Goal: Task Accomplishment & Management: Use online tool/utility

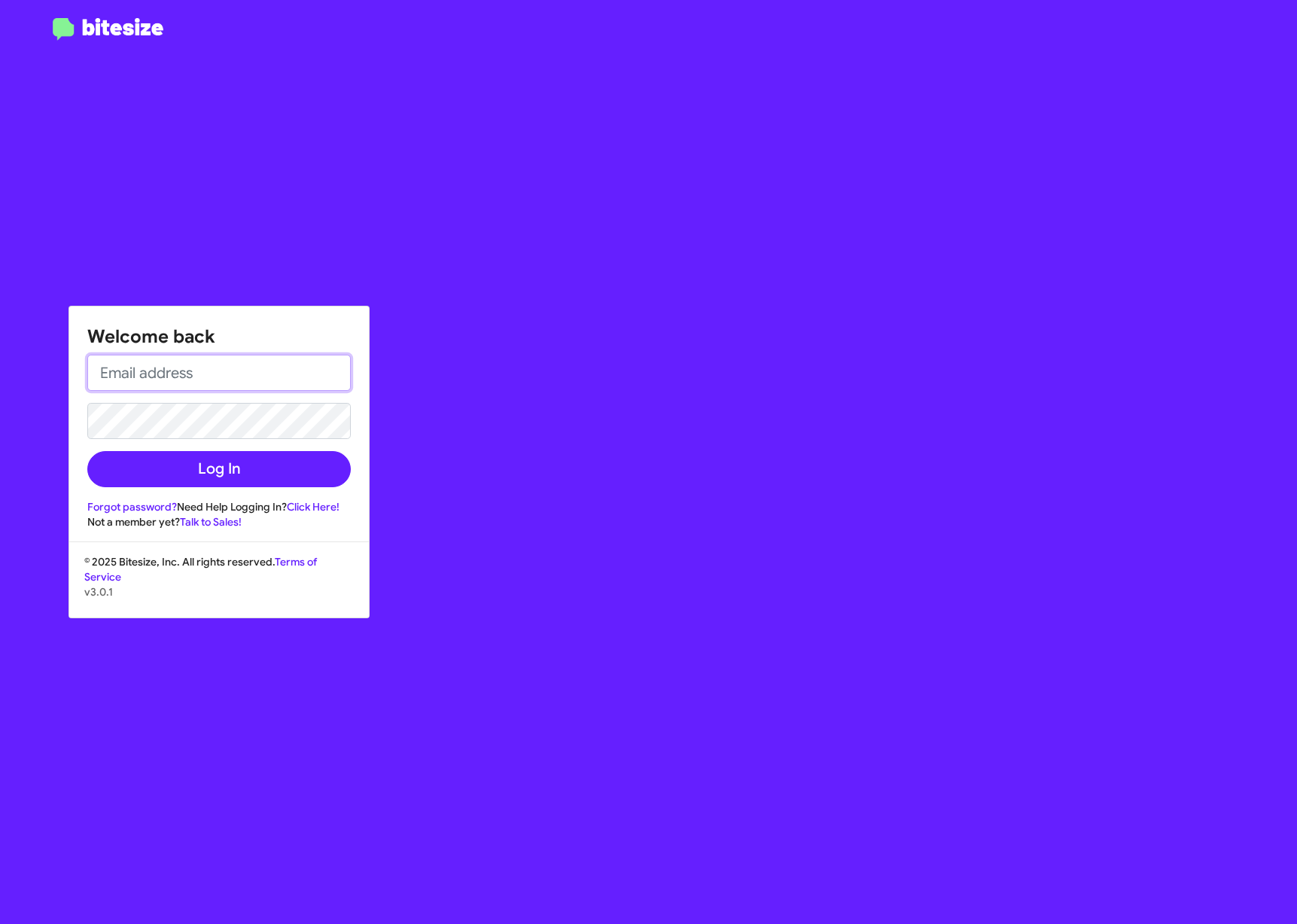
click at [209, 358] on input "email" at bounding box center [219, 372] width 263 height 36
type input "[EMAIL_ADDRESS][PERSON_NAME][DOMAIN_NAME]"
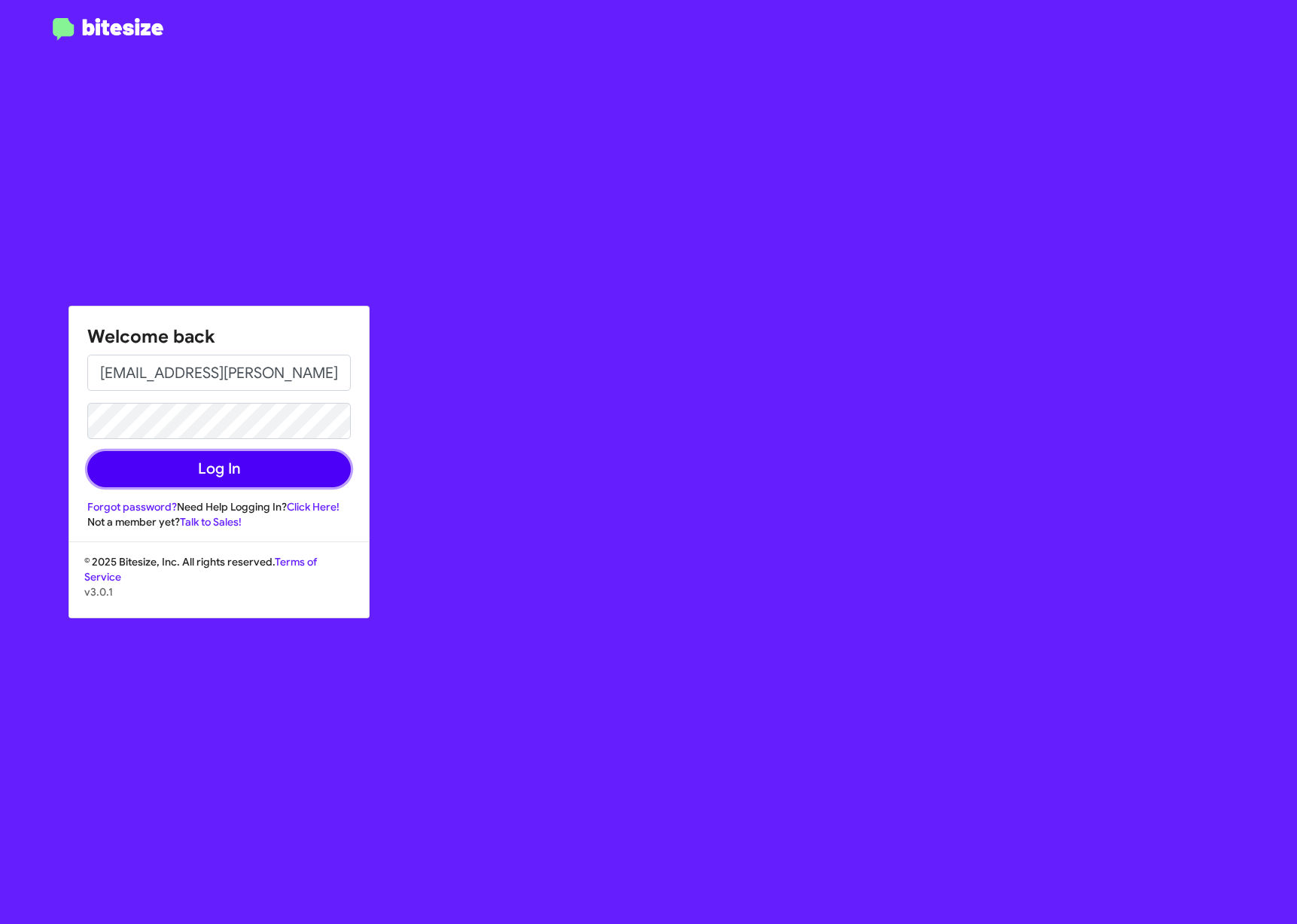
click at [169, 464] on button "Log In" at bounding box center [219, 469] width 263 height 36
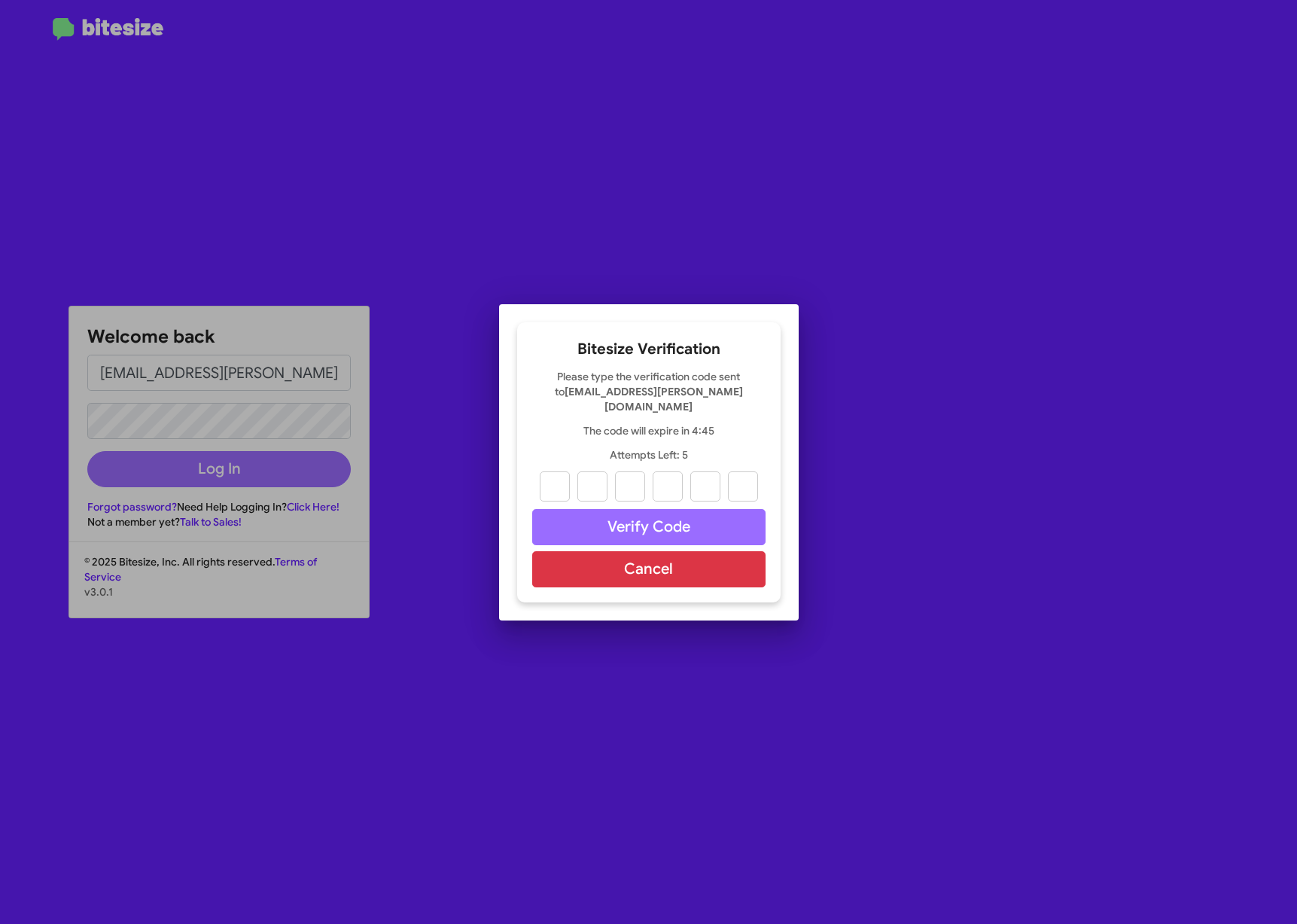
drag, startPoint x: 601, startPoint y: 479, endPoint x: 888, endPoint y: 371, distance: 306.6
click at [891, 362] on div at bounding box center [648, 462] width 1297 height 924
type input "1"
type input "6"
type input "1"
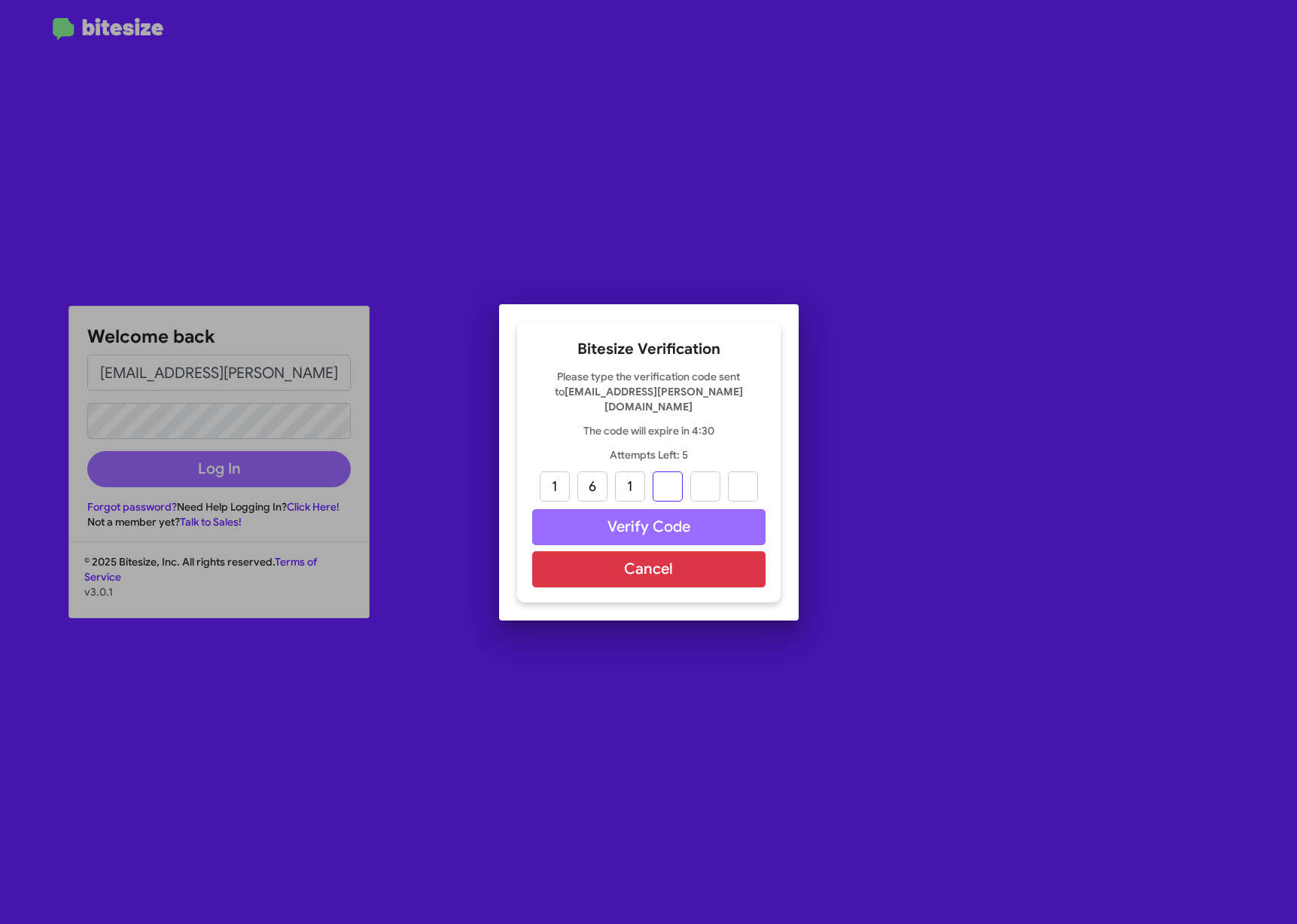
type input "6"
type input "9"
type input "6"
click at [610, 528] on button "Verify Code" at bounding box center [649, 527] width 234 height 36
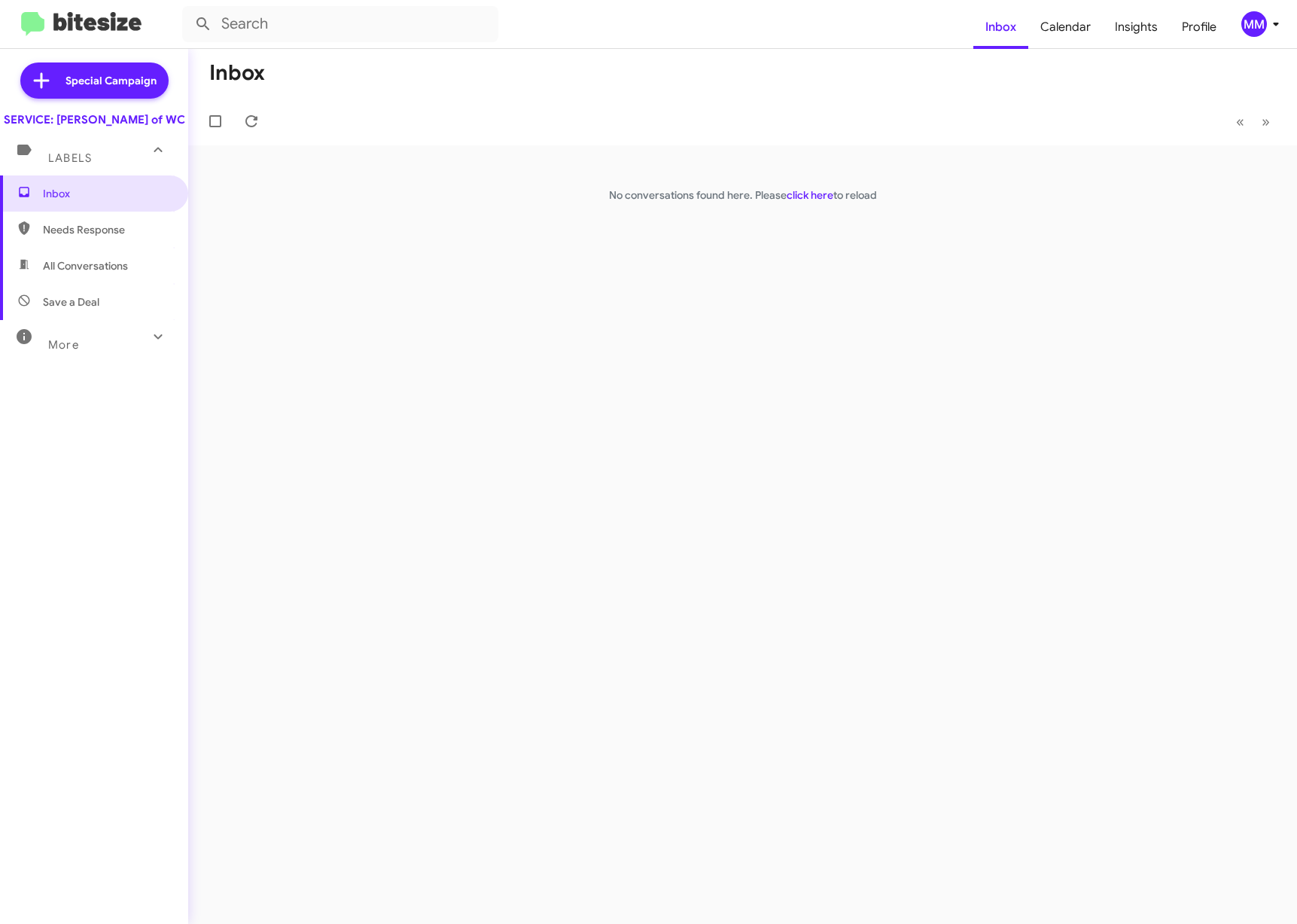
click at [104, 166] on div "Labels" at bounding box center [79, 152] width 134 height 28
click at [127, 159] on div "Labels" at bounding box center [79, 145] width 134 height 28
